Goal: Task Accomplishment & Management: Use online tool/utility

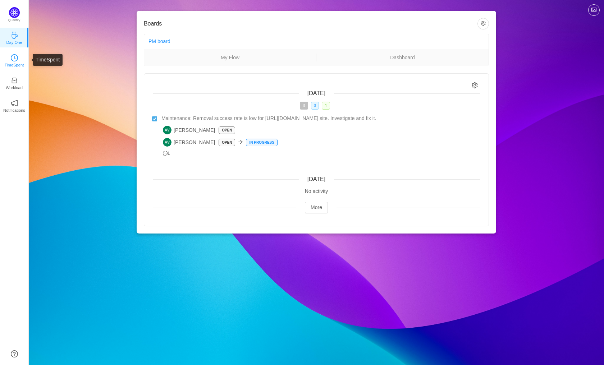
click at [12, 62] on p "TimeSpent" at bounding box center [14, 65] width 19 height 6
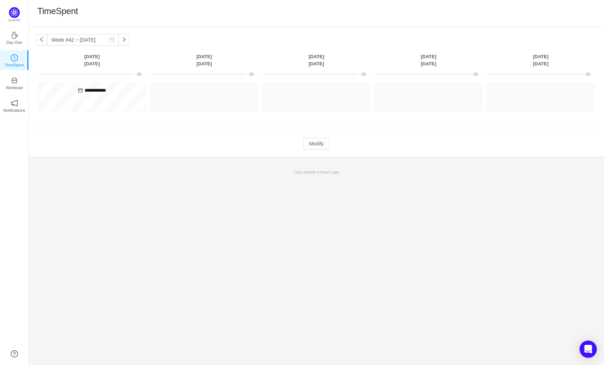
click at [210, 68] on td "0h" at bounding box center [204, 74] width 112 height 13
click at [197, 91] on button "Log Time" at bounding box center [199, 93] width 40 height 11
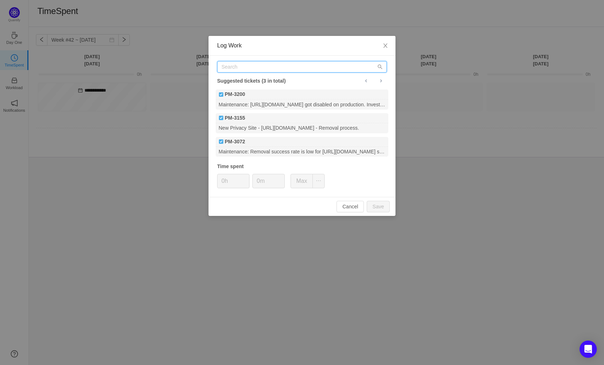
click at [238, 66] on input "text" at bounding box center [302, 66] width 170 height 11
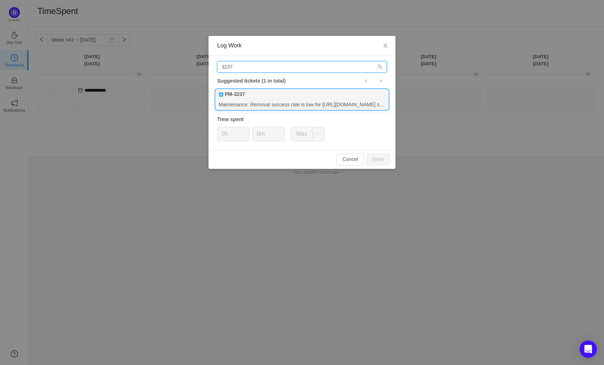
type input "3237"
click at [225, 105] on div "Maintenance: Removal success rate is low for [URL][DOMAIN_NAME] site. Investiga…" at bounding box center [302, 105] width 172 height 10
click at [382, 162] on button "Save" at bounding box center [378, 159] width 23 height 11
type input "0h"
